Goal: Task Accomplishment & Management: Use online tool/utility

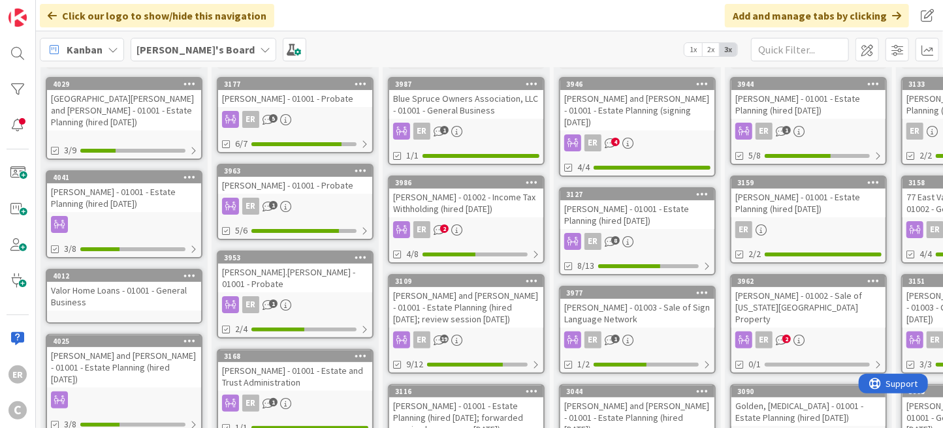
scroll to position [131, 0]
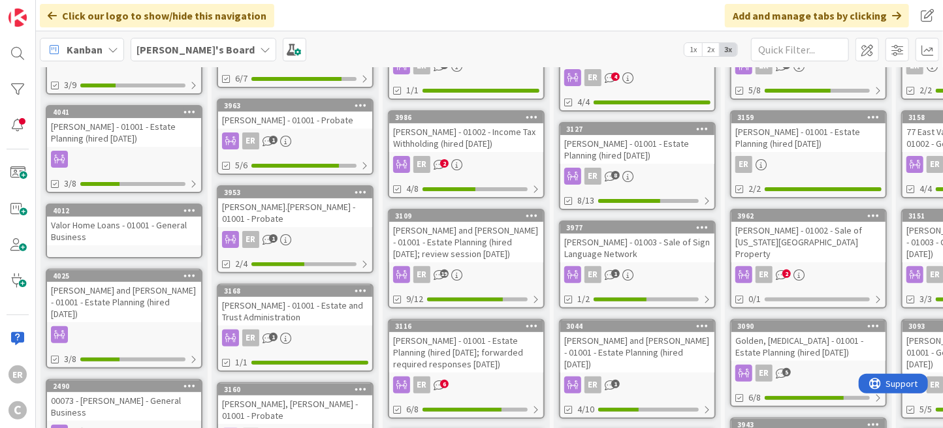
click at [342, 231] on div "ER 1" at bounding box center [295, 239] width 154 height 17
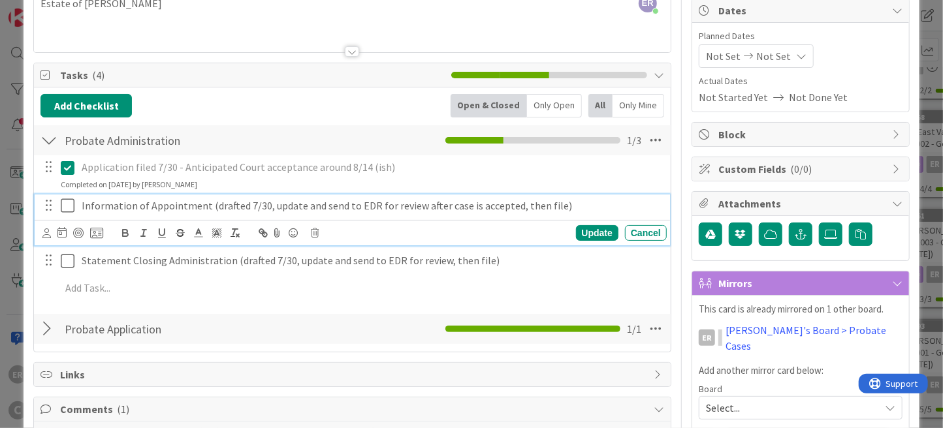
click at [562, 206] on p "Information of Appointment (drafted 7/30, update and send to EDR for review aft…" at bounding box center [371, 206] width 579 height 15
click at [60, 233] on icon at bounding box center [61, 232] width 9 height 10
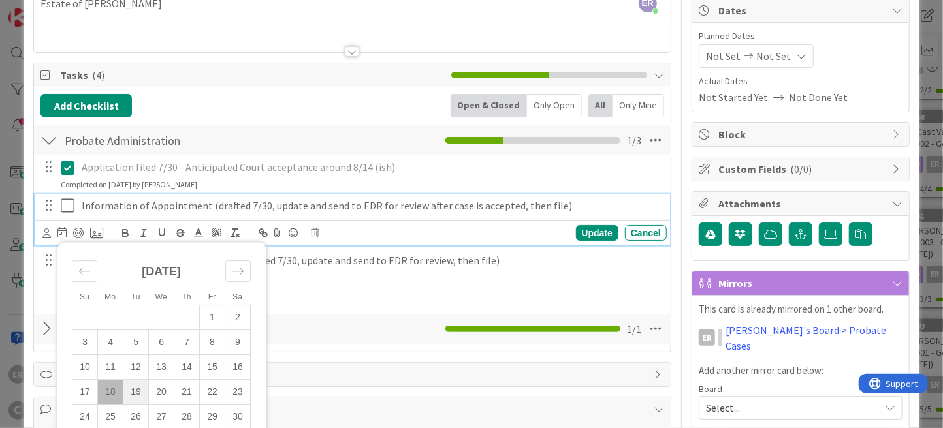
click at [135, 398] on td "19" at bounding box center [135, 392] width 25 height 25
type input "[DATE]"
click at [588, 234] on div "Update" at bounding box center [597, 233] width 42 height 16
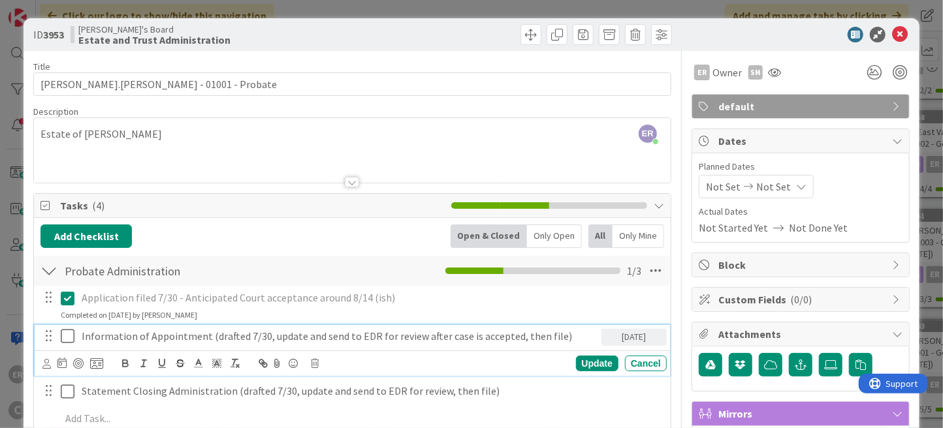
click at [352, 336] on p "Information of Appointment (drafted 7/30, update and send to EDR for review aft…" at bounding box center [339, 336] width 514 height 15
click at [45, 366] on icon at bounding box center [46, 364] width 8 height 10
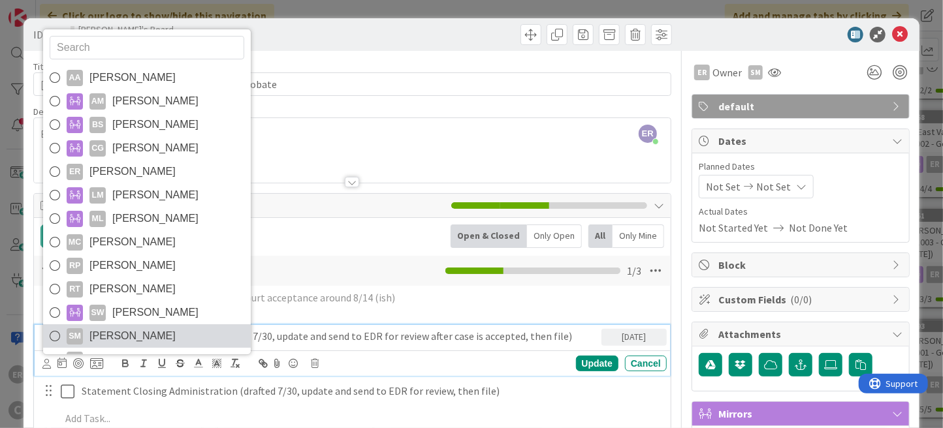
click at [125, 339] on span "[PERSON_NAME]" at bounding box center [132, 337] width 86 height 20
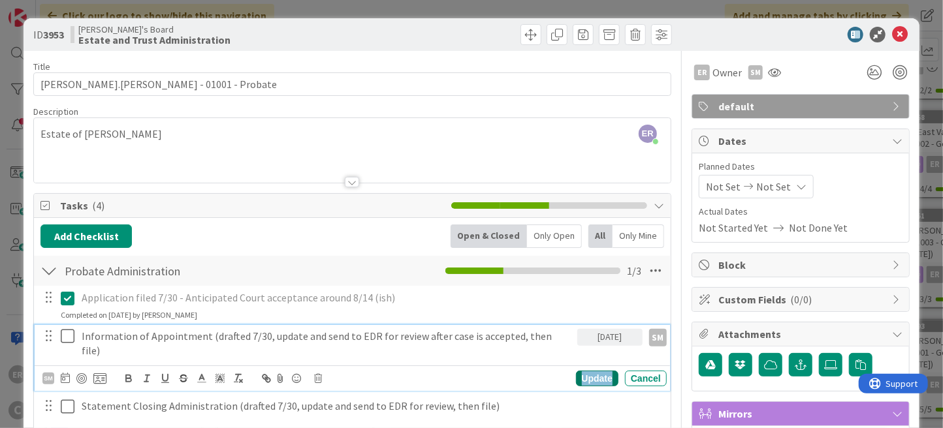
click at [588, 371] on div "Update" at bounding box center [597, 379] width 42 height 16
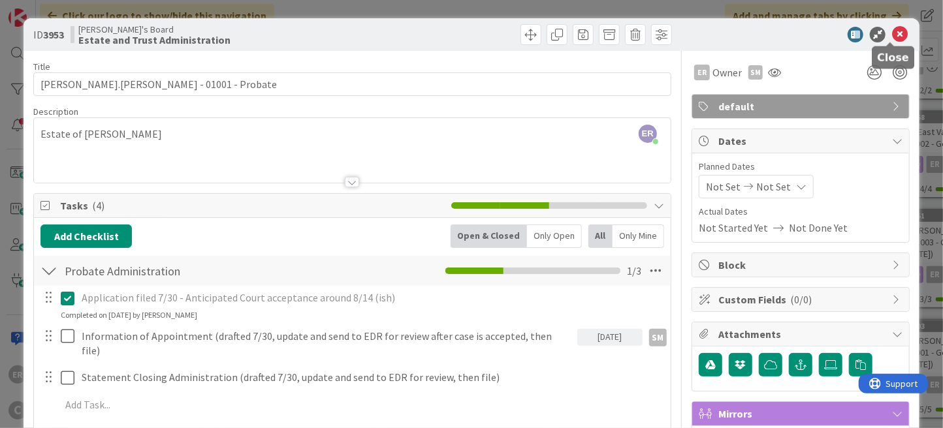
drag, startPoint x: 897, startPoint y: 31, endPoint x: 884, endPoint y: 33, distance: 12.7
click at [896, 31] on icon at bounding box center [900, 35] width 16 height 16
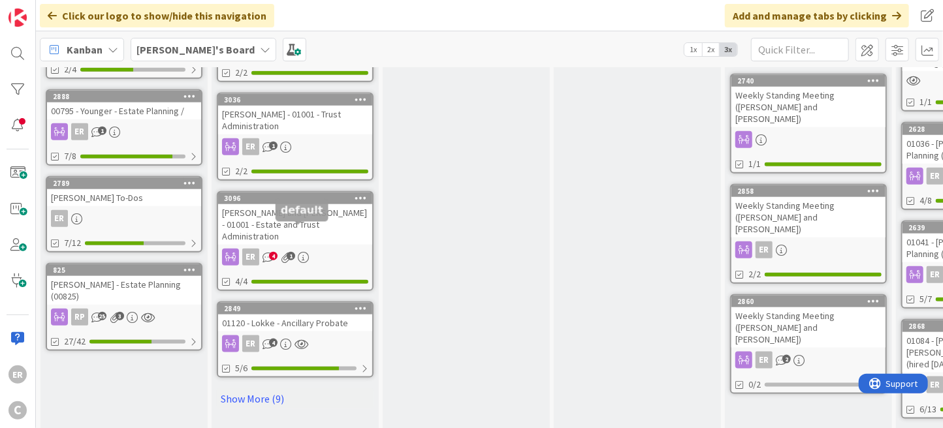
scroll to position [723, 0]
